Goal: Check status: Check status

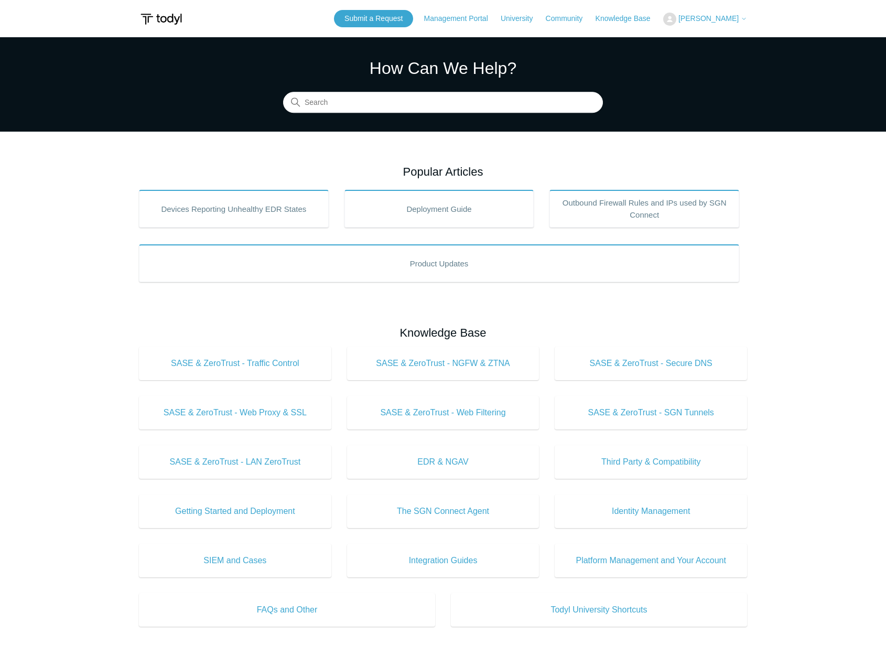
click at [663, 17] on button "[PERSON_NAME]" at bounding box center [705, 19] width 84 height 13
click at [665, 45] on link "My Support Requests" at bounding box center [715, 41] width 102 height 18
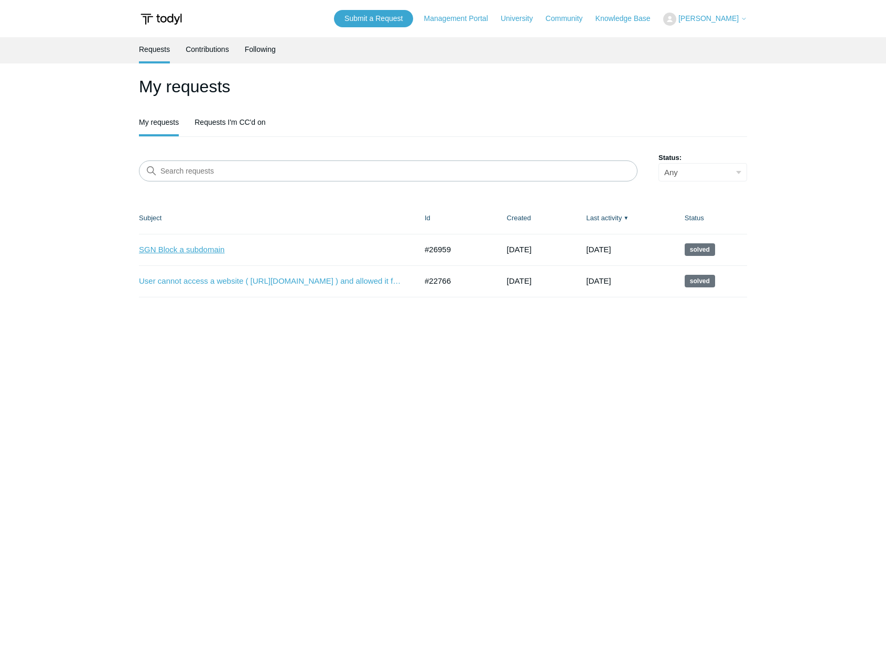
click at [183, 249] on link "SGN Block a subdomain" at bounding box center [270, 250] width 262 height 12
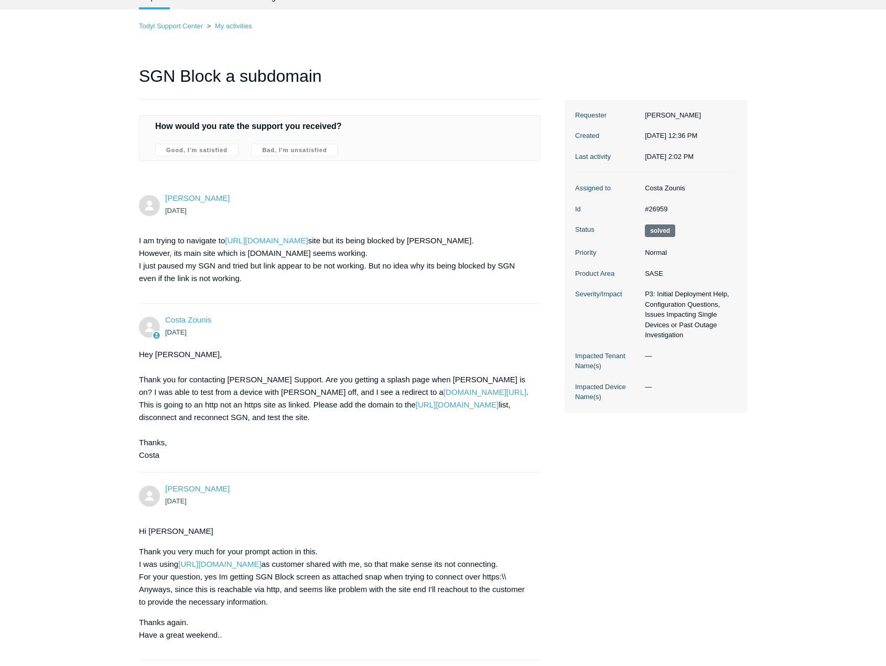
scroll to position [52, 0]
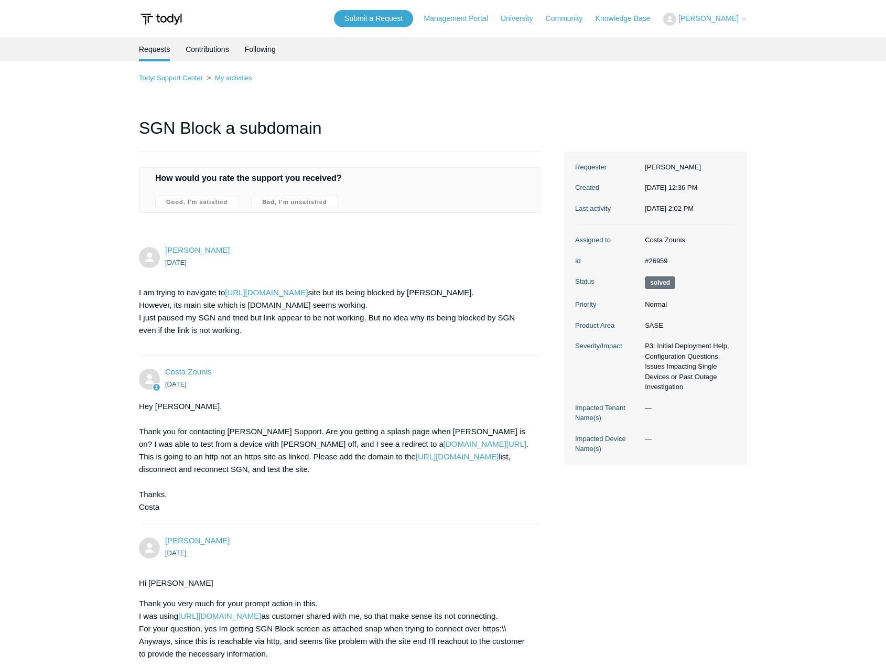
scroll to position [52, 0]
